Goal: Information Seeking & Learning: Find specific fact

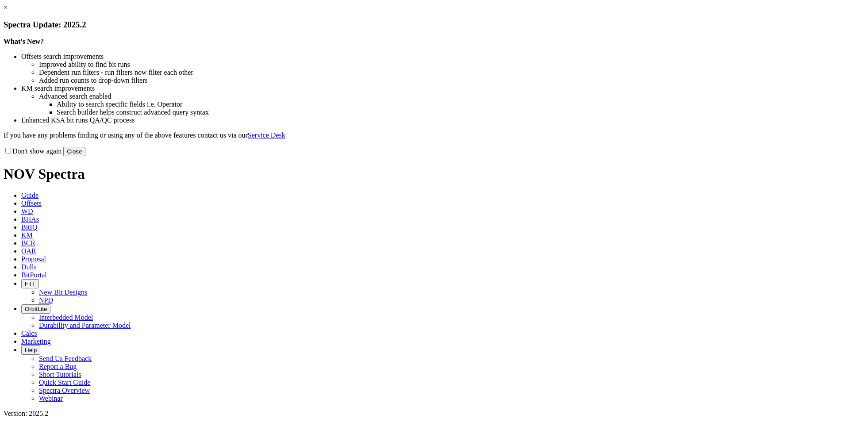
click at [8, 11] on link "×" at bounding box center [6, 8] width 4 height 8
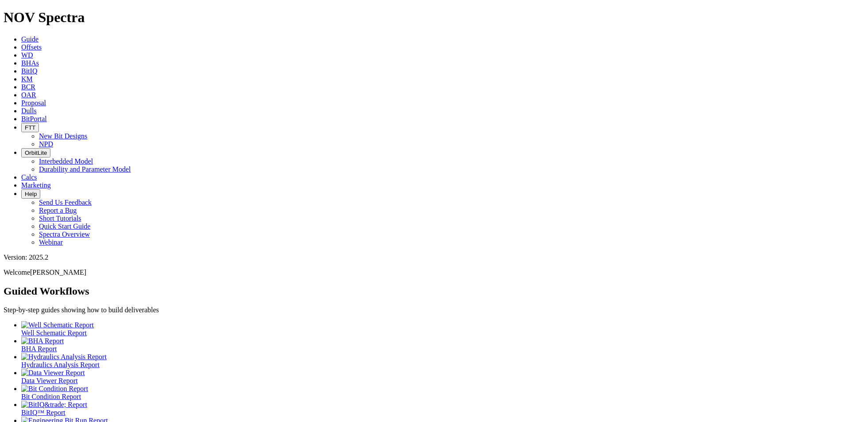
drag, startPoint x: 288, startPoint y: 7, endPoint x: 301, endPoint y: 4, distance: 13.1
click at [21, 75] on icon at bounding box center [21, 79] width 0 height 8
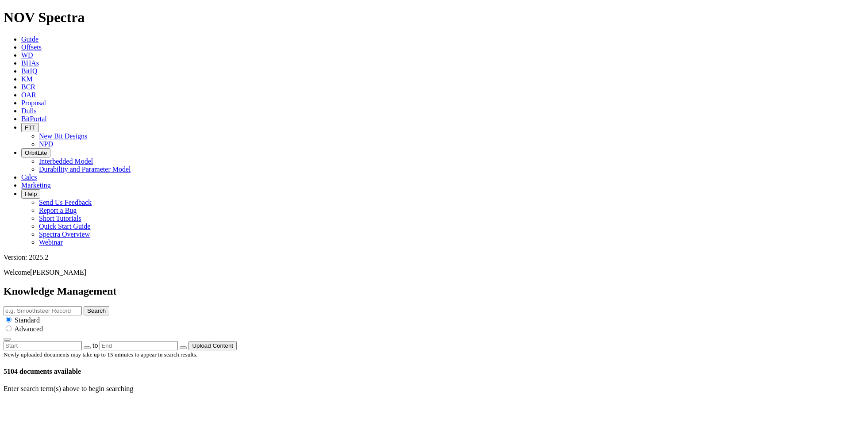
click at [82, 306] on input "text" at bounding box center [43, 310] width 78 height 9
type input "Stealth"
click at [109, 306] on button "Search" at bounding box center [97, 310] width 26 height 9
click at [82, 306] on input "Stealth" at bounding box center [43, 310] width 78 height 9
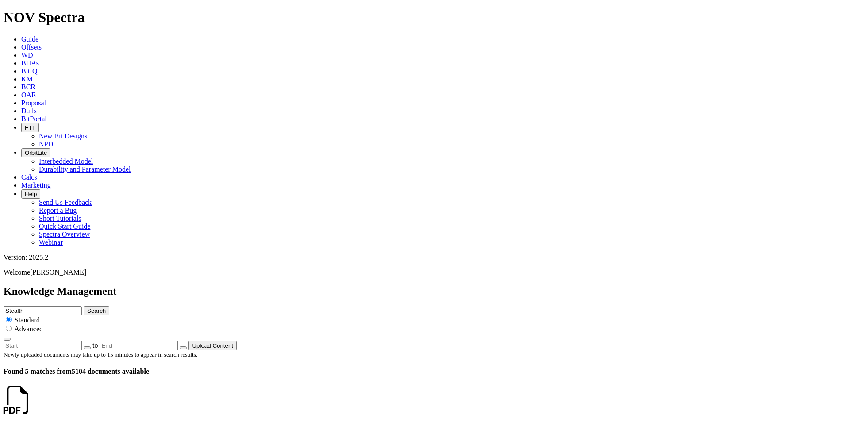
click at [82, 306] on input "Stealth" at bounding box center [43, 310] width 78 height 9
paste input "stealth Mobius"
type input "stealth Mobius"
click at [84, 306] on button "Search" at bounding box center [97, 310] width 26 height 9
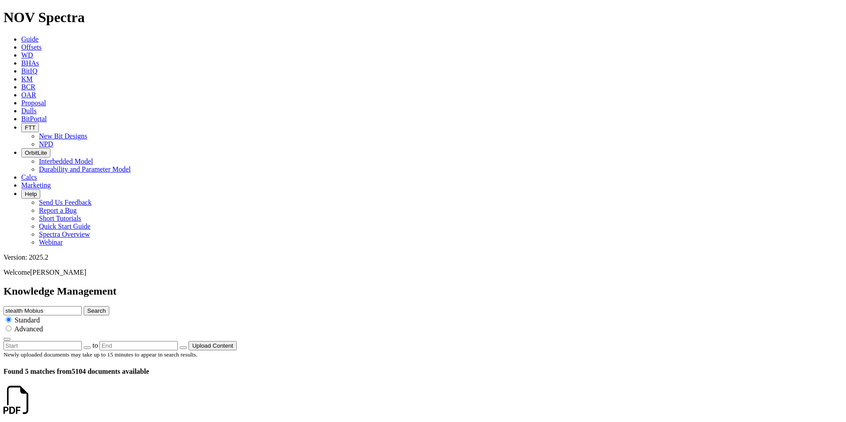
click at [109, 306] on button "Search" at bounding box center [97, 310] width 26 height 9
drag, startPoint x: 402, startPoint y: 46, endPoint x: 326, endPoint y: 50, distance: 75.3
click at [326, 285] on div "Knowledge Management stealth Mobius Search Standard Advanced to Upload Content" at bounding box center [423, 317] width 839 height 65
type input "Mobius"
click at [109, 306] on button "Search" at bounding box center [97, 310] width 26 height 9
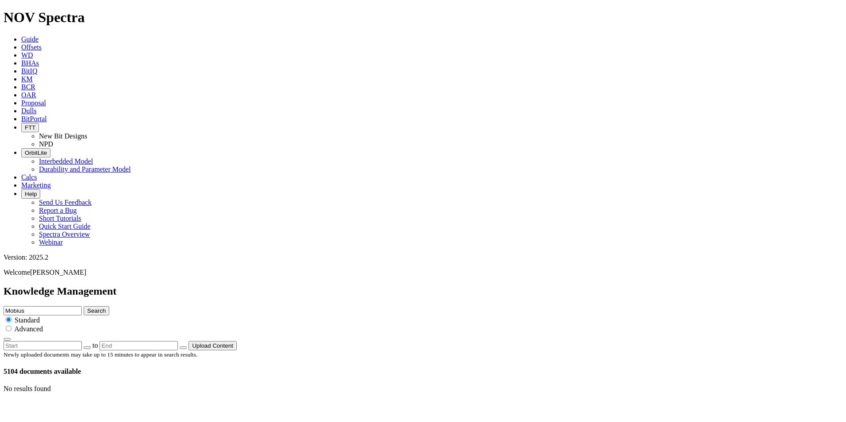
click at [82, 306] on input "Mobius" at bounding box center [43, 310] width 78 height 9
type input "StealthMobius"
click at [109, 306] on button "Search" at bounding box center [97, 310] width 26 height 9
type input "Stealth cutters"
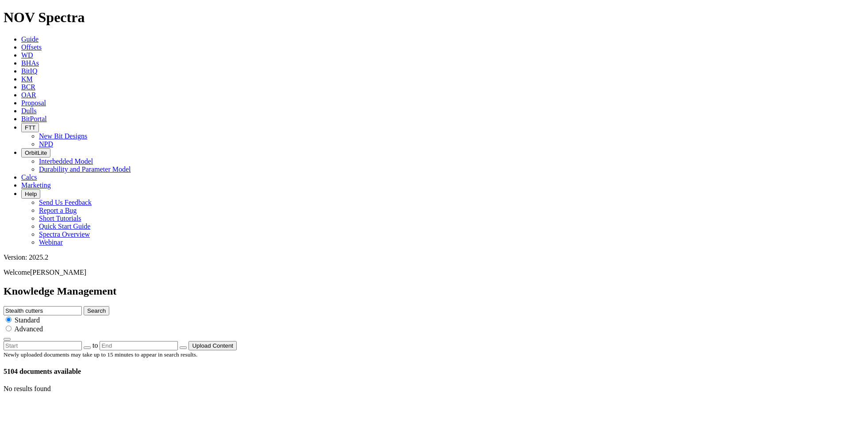
click at [109, 306] on button "Search" at bounding box center [97, 310] width 26 height 9
click at [32, 404] on icon at bounding box center [32, 408] width 0 height 8
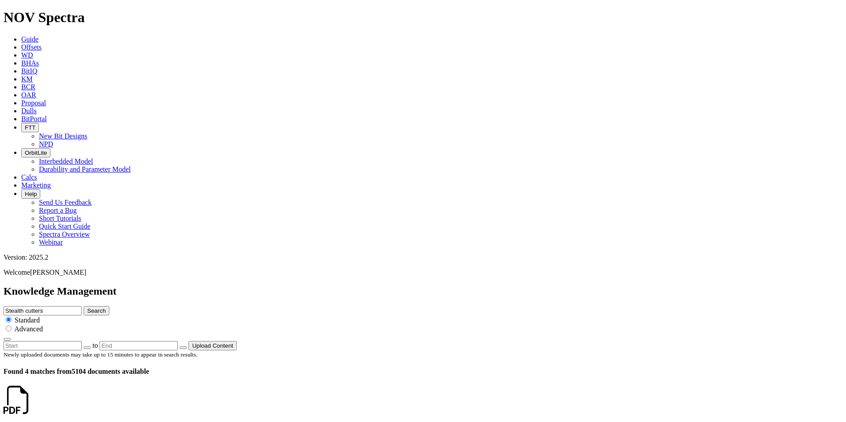
drag, startPoint x: 460, startPoint y: 48, endPoint x: 352, endPoint y: 45, distance: 108.4
click at [352, 285] on div "Knowledge Management Stealth cutters Search Standard Advanced to Upload Content" at bounding box center [423, 317] width 839 height 65
type input "Mobius"
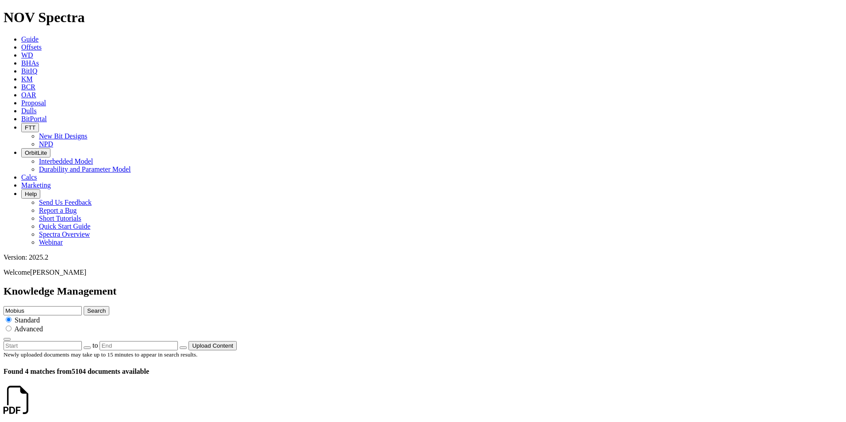
click at [109, 306] on button "Search" at bounding box center [97, 310] width 26 height 9
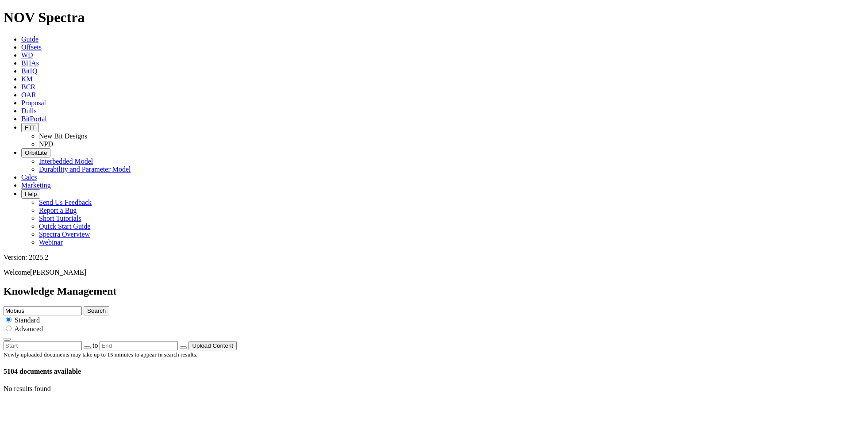
drag, startPoint x: 620, startPoint y: 42, endPoint x: 586, endPoint y: 41, distance: 34.5
click at [82, 306] on input "Mobius" at bounding box center [43, 310] width 78 height 9
drag, startPoint x: 422, startPoint y: 46, endPoint x: 362, endPoint y: 46, distance: 60.2
click at [362, 285] on div "Knowledge Management Mobius Search Standard Advanced to Upload Content" at bounding box center [423, 317] width 839 height 65
type input "Stealth"
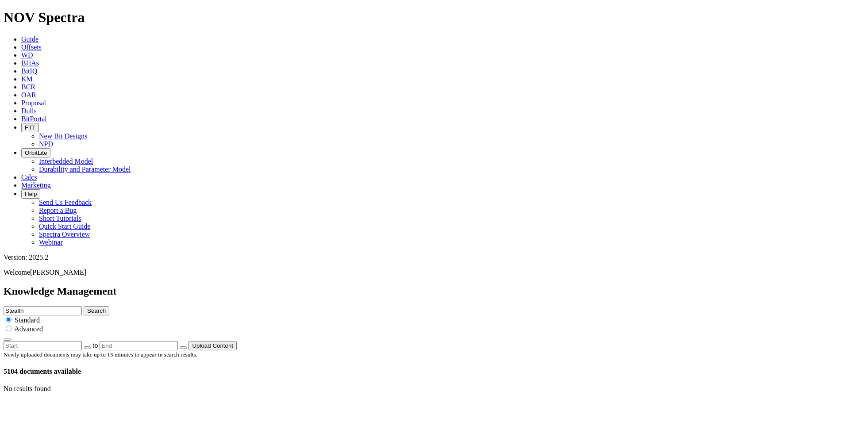
click at [109, 306] on button "Search" at bounding box center [97, 310] width 26 height 9
click at [82, 306] on input "Stealth" at bounding box center [43, 310] width 78 height 9
type input "STM"
click at [109, 306] on button "Search" at bounding box center [97, 310] width 26 height 9
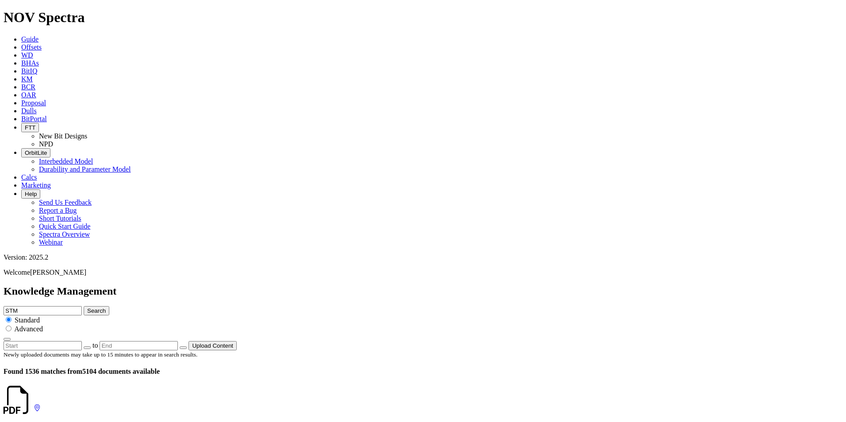
click at [82, 306] on input "STM" at bounding box center [43, 310] width 78 height 9
type input "STM*"
click at [87, 307] on icon "submit" at bounding box center [87, 310] width 0 height 7
click at [34, 404] on link at bounding box center [34, 408] width 0 height 8
